Goal: Find specific page/section: Find specific page/section

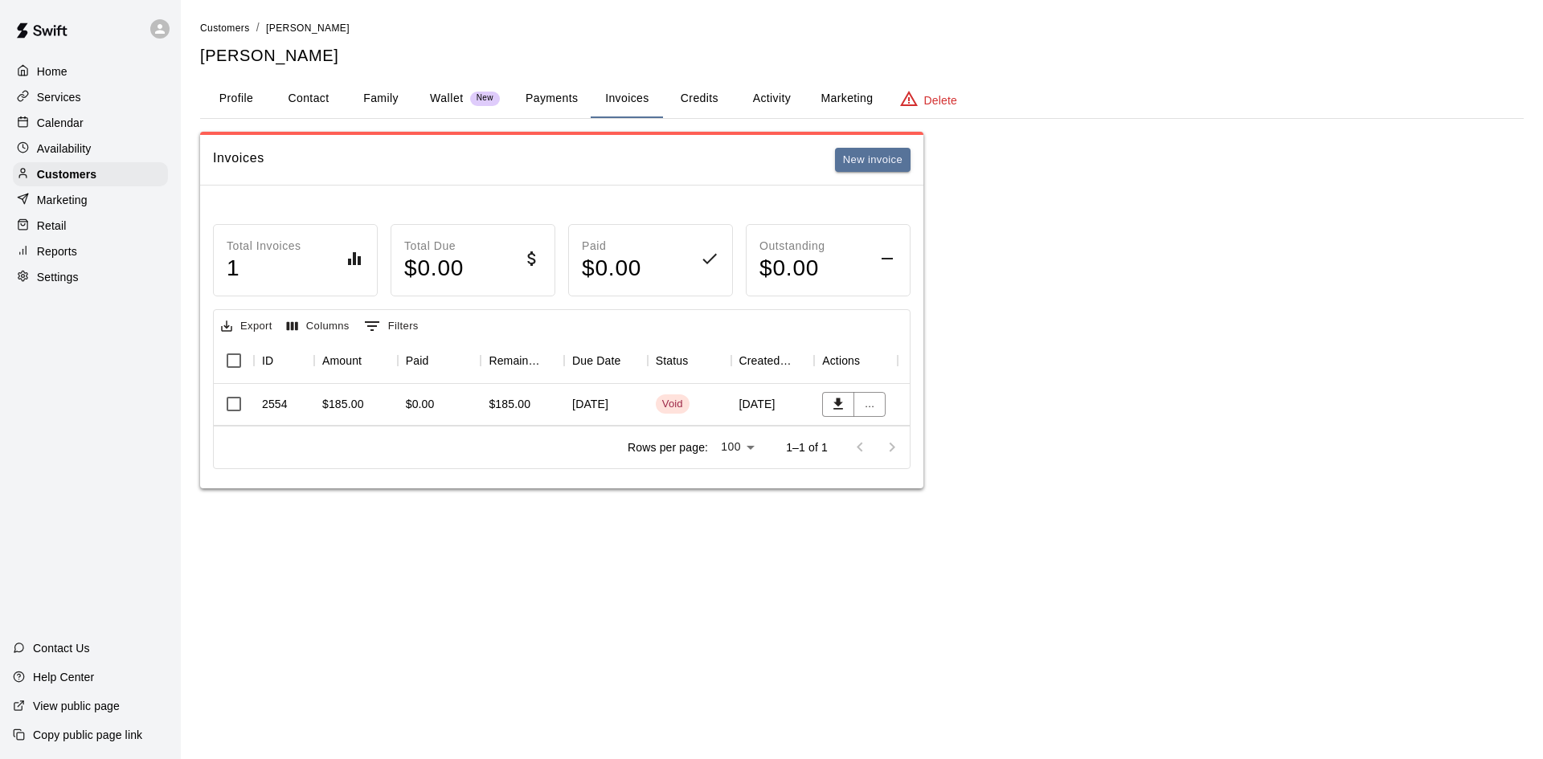
click at [59, 99] on p "Services" at bounding box center [59, 97] width 44 height 16
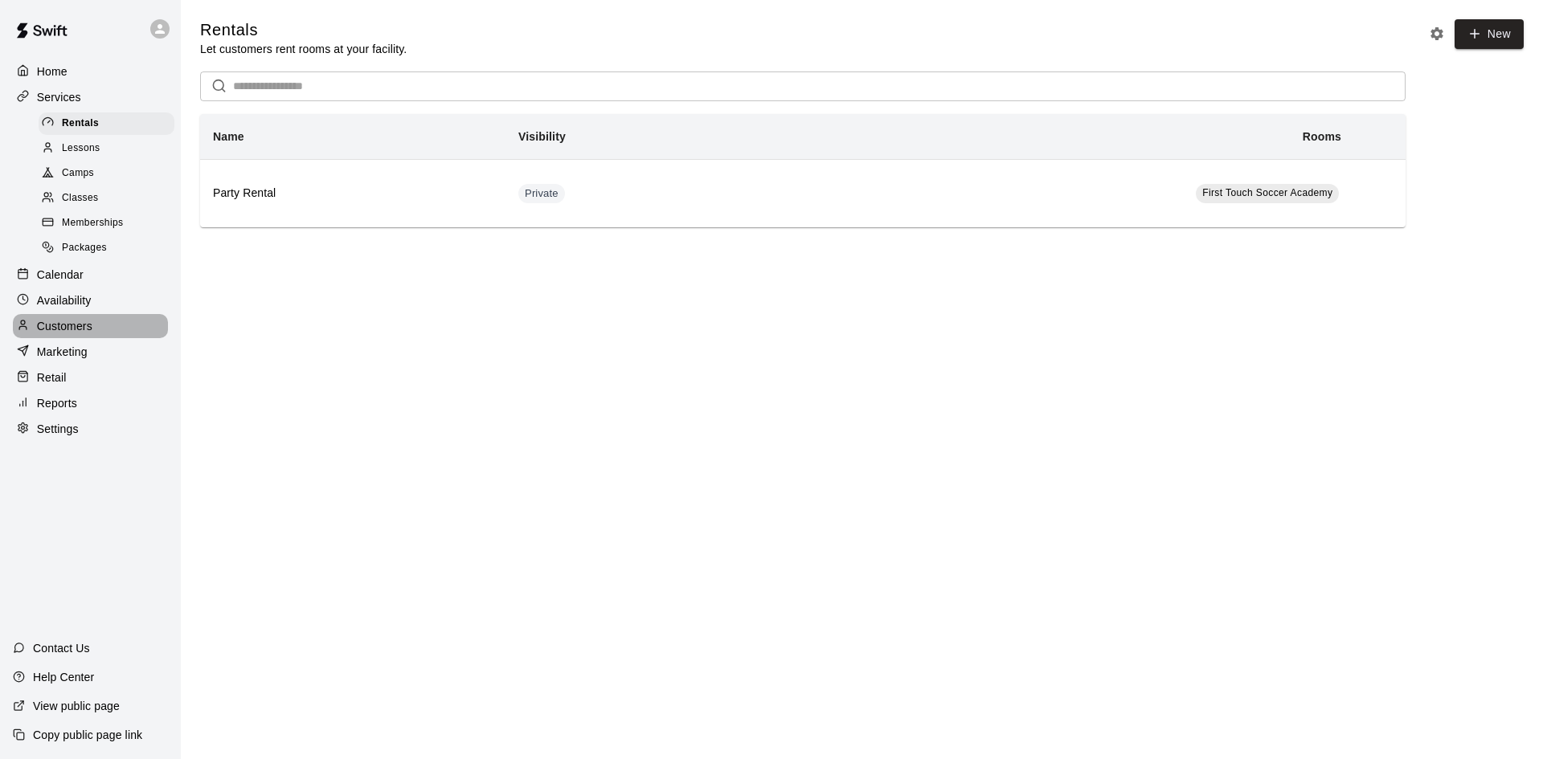
click at [63, 334] on p "Customers" at bounding box center [64, 326] width 55 height 16
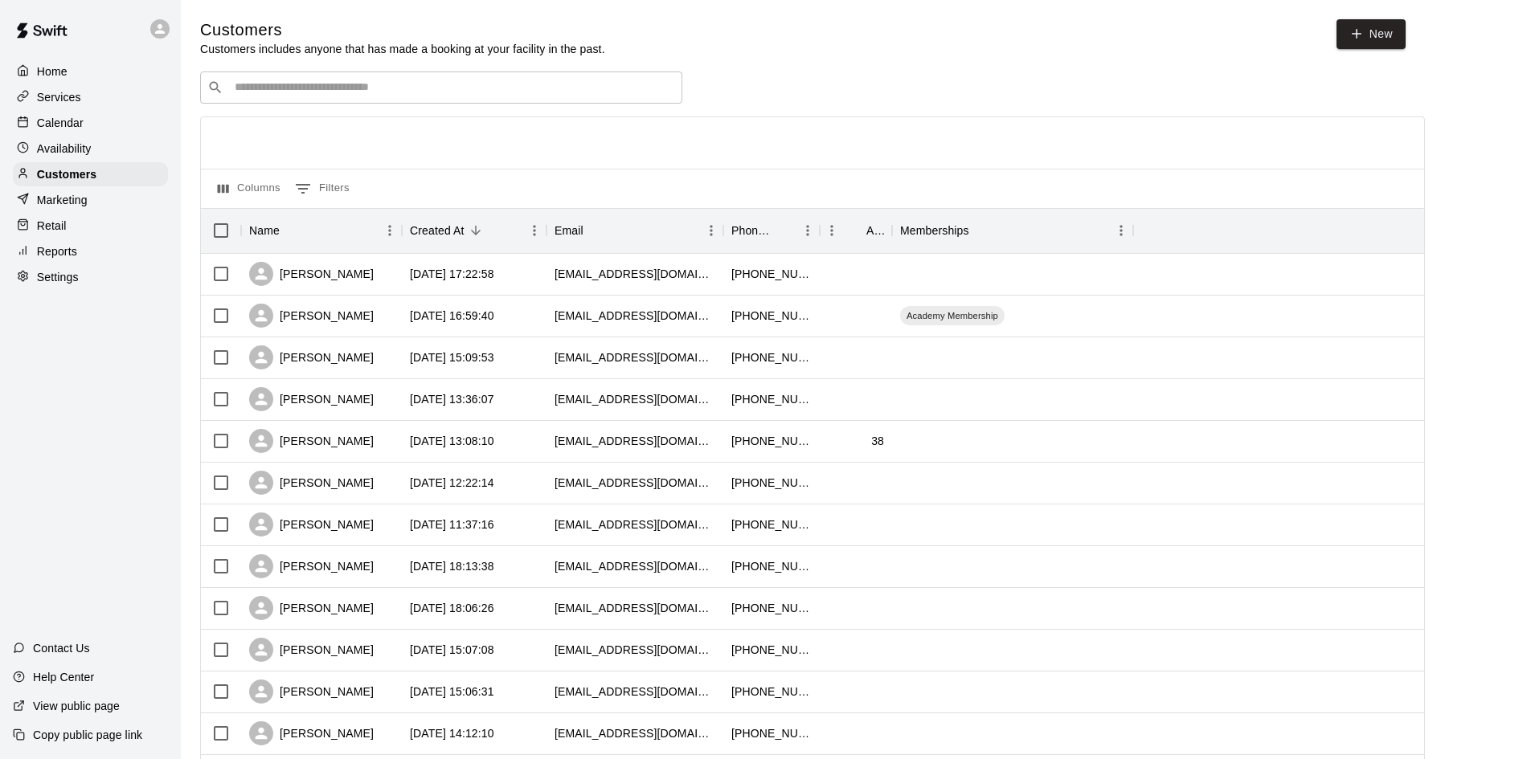
click at [364, 74] on div "​ ​" at bounding box center [441, 88] width 482 height 32
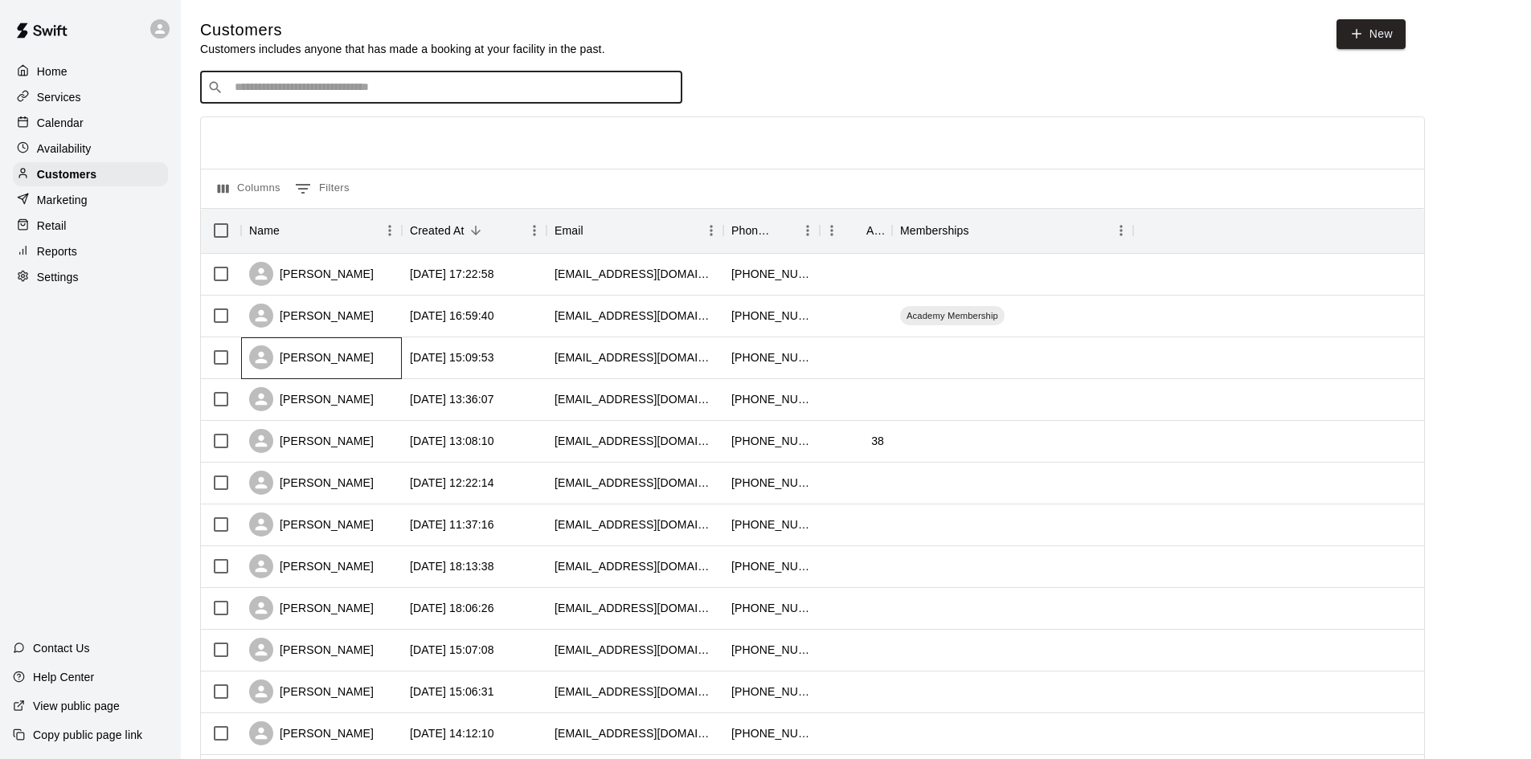
click at [316, 366] on div "[PERSON_NAME]" at bounding box center [311, 358] width 125 height 24
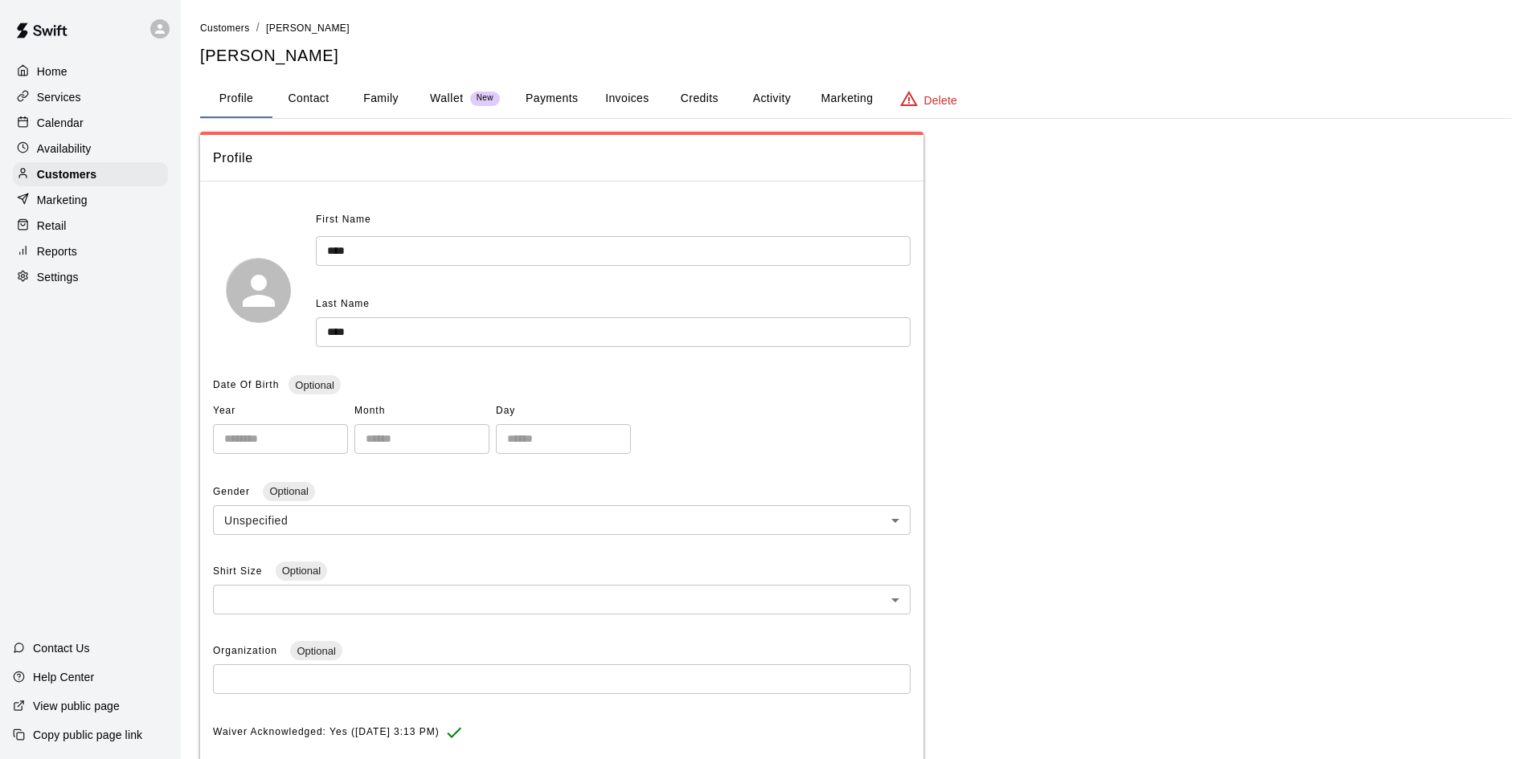
click at [372, 95] on button "Family" at bounding box center [381, 99] width 72 height 39
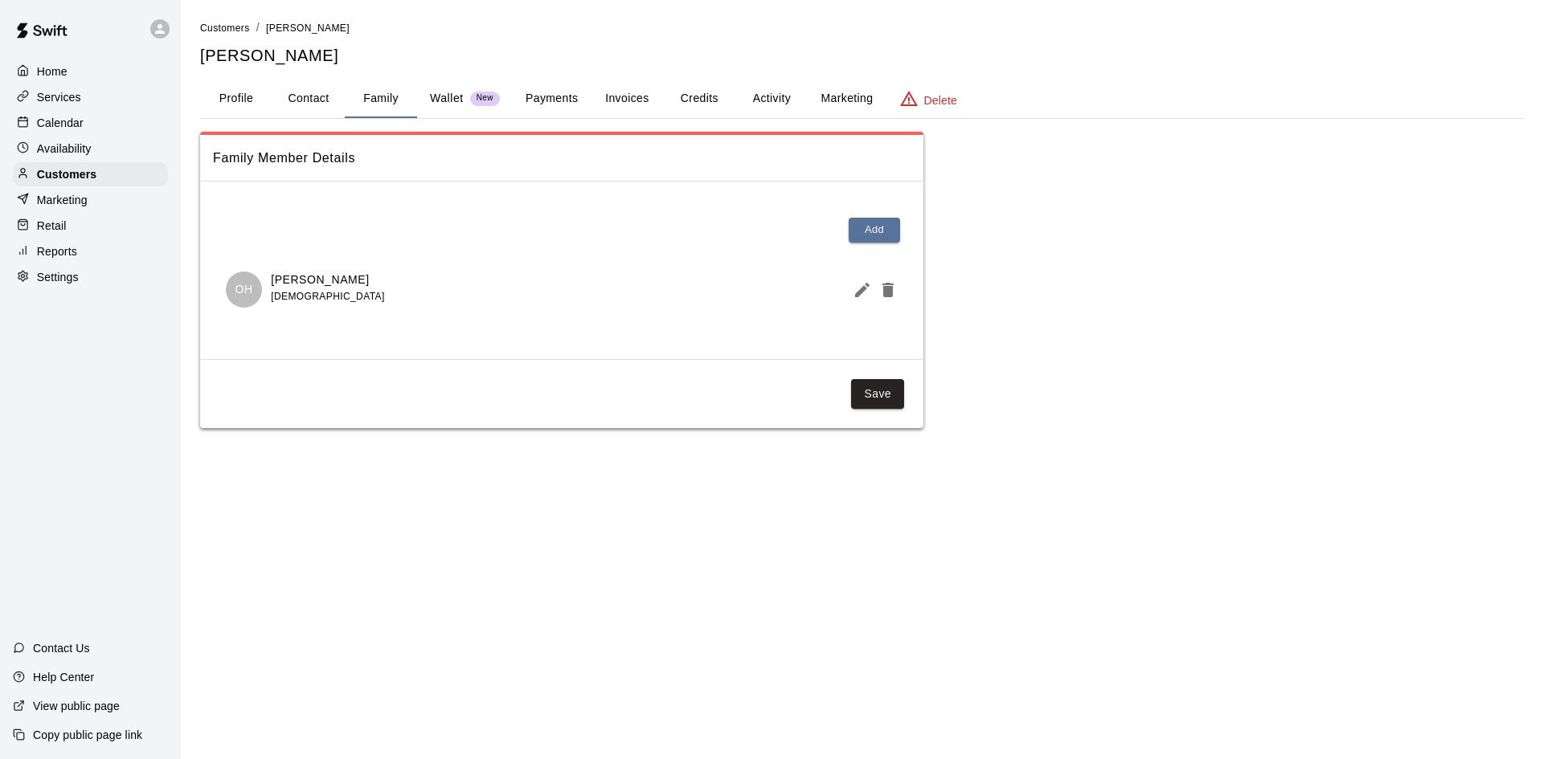
click at [568, 96] on button "Payments" at bounding box center [552, 99] width 78 height 39
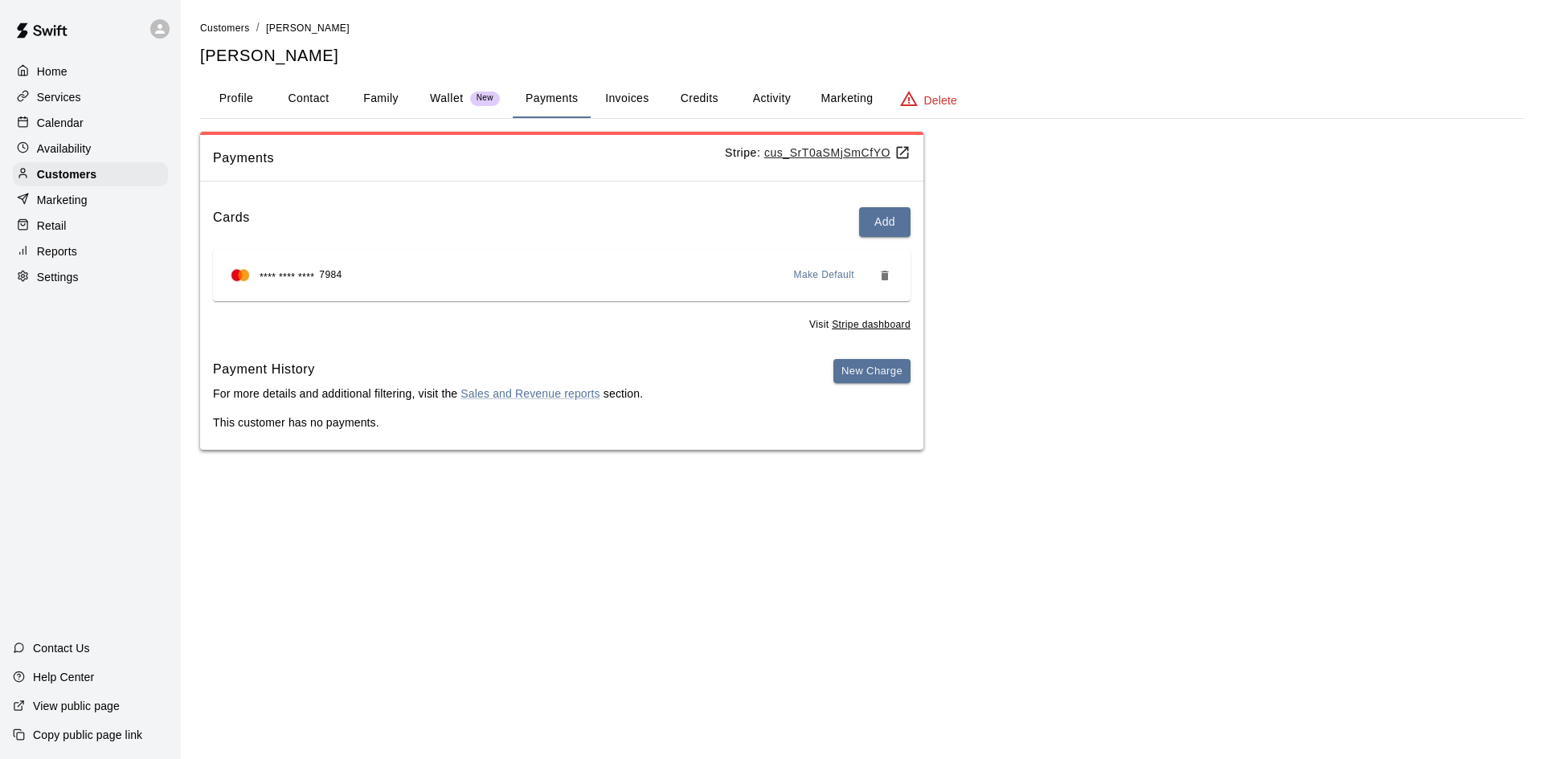
click at [790, 98] on button "Activity" at bounding box center [771, 99] width 72 height 39
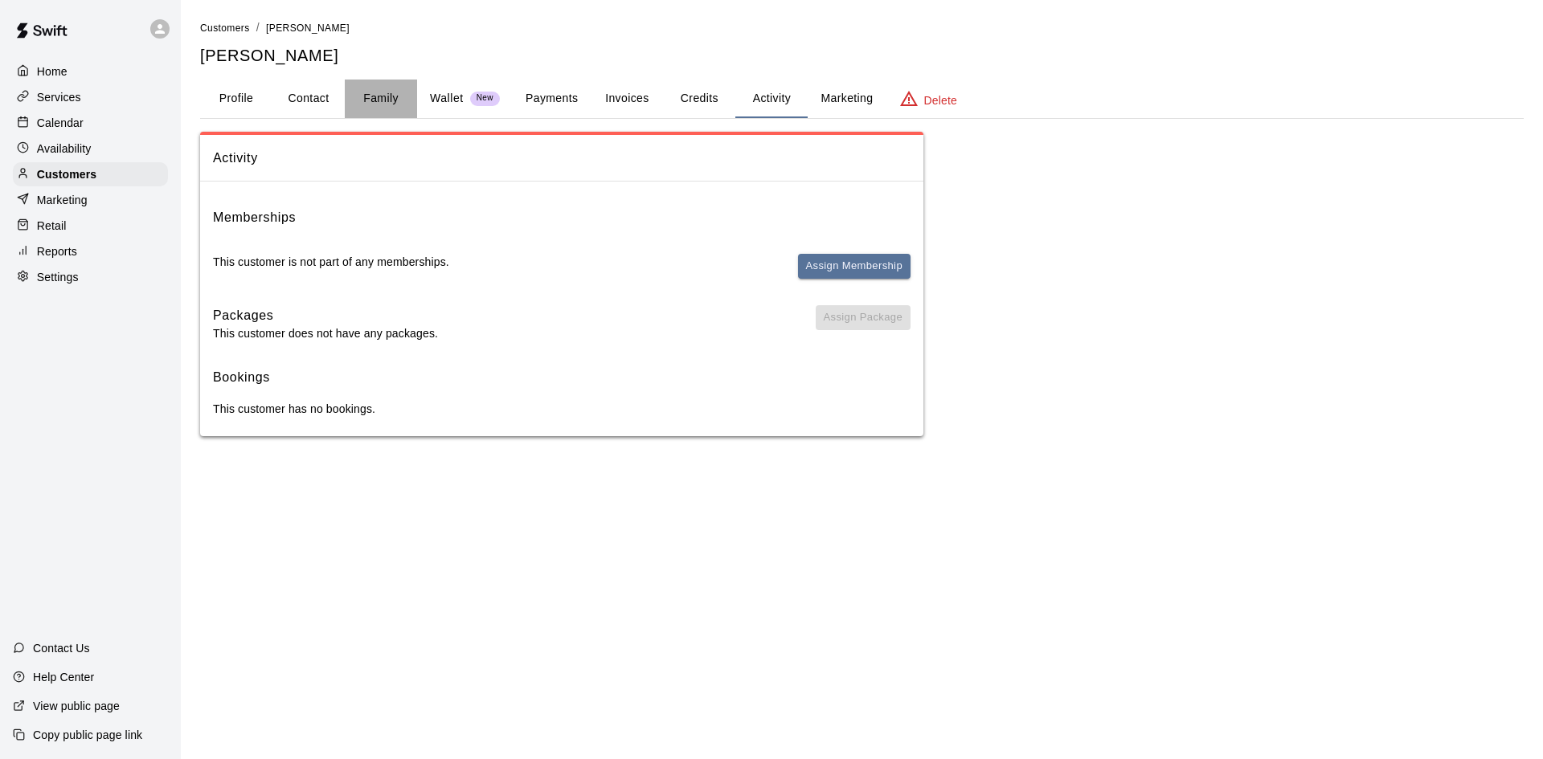
click at [384, 88] on button "Family" at bounding box center [381, 99] width 72 height 39
